Goal: Task Accomplishment & Management: Use online tool/utility

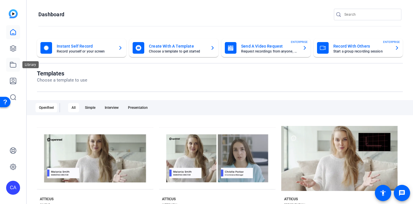
click at [8, 63] on link at bounding box center [13, 65] width 14 height 14
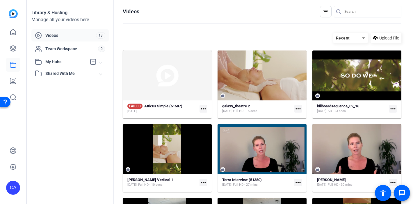
click at [56, 74] on span "Shared With Me" at bounding box center [72, 74] width 54 height 6
click at [58, 61] on span "My Hubs" at bounding box center [65, 62] width 41 height 6
click at [59, 49] on span "Team Workspace" at bounding box center [71, 49] width 53 height 6
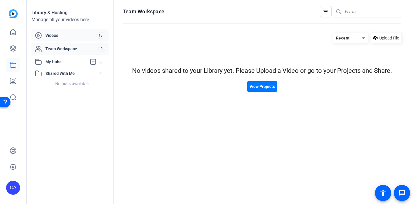
click at [60, 35] on span "Videos" at bounding box center [70, 36] width 51 height 6
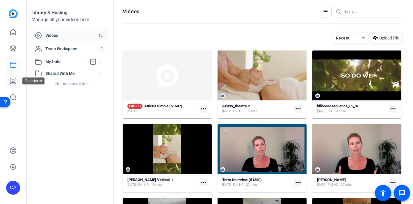
click at [17, 76] on link at bounding box center [13, 81] width 14 height 14
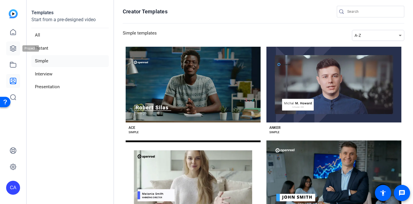
click at [10, 49] on icon at bounding box center [13, 49] width 6 height 6
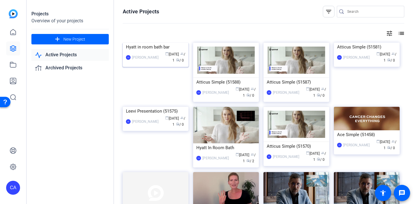
click at [167, 43] on img at bounding box center [156, 43] width 66 height 0
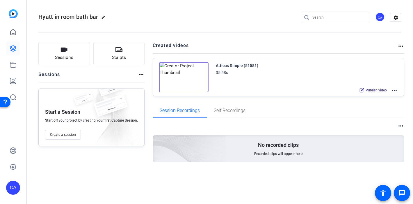
click at [394, 88] on mat-icon "more_horiz" at bounding box center [394, 90] width 7 height 7
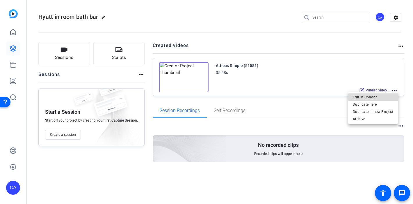
click at [376, 98] on span "Edit in Creator" at bounding box center [373, 97] width 40 height 7
